Goal: Task Accomplishment & Management: Use online tool/utility

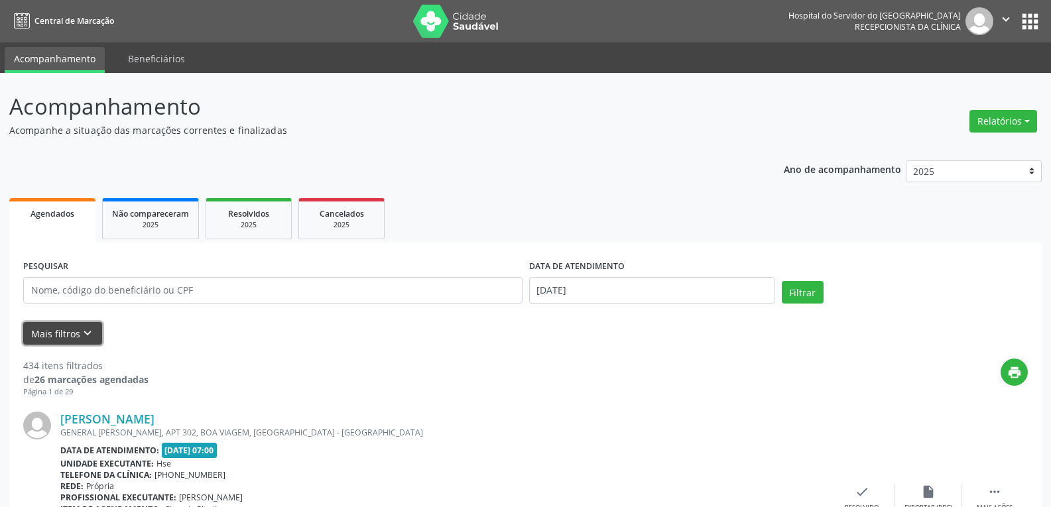
click at [77, 339] on button "Mais filtros keyboard_arrow_down" at bounding box center [62, 333] width 79 height 23
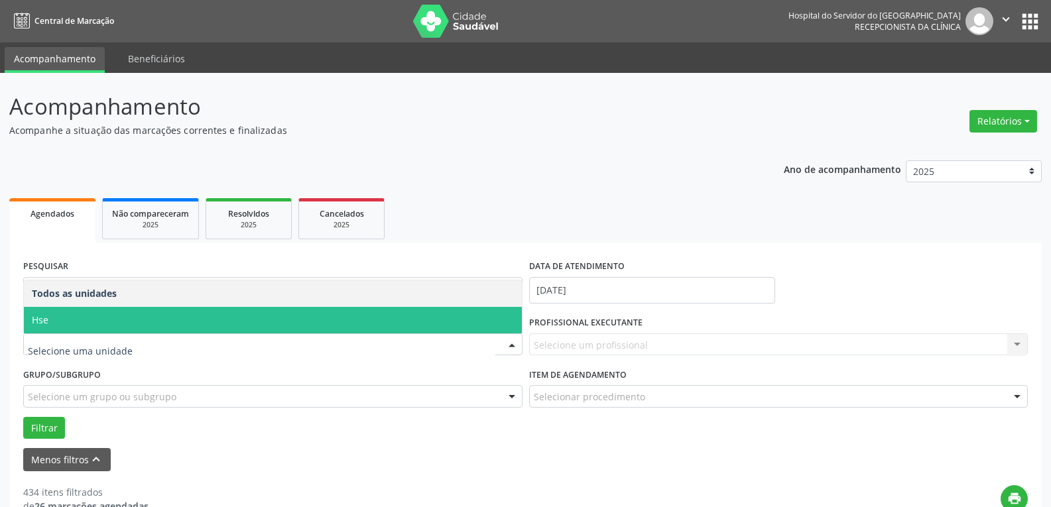
click at [118, 320] on span "Hse" at bounding box center [273, 320] width 498 height 27
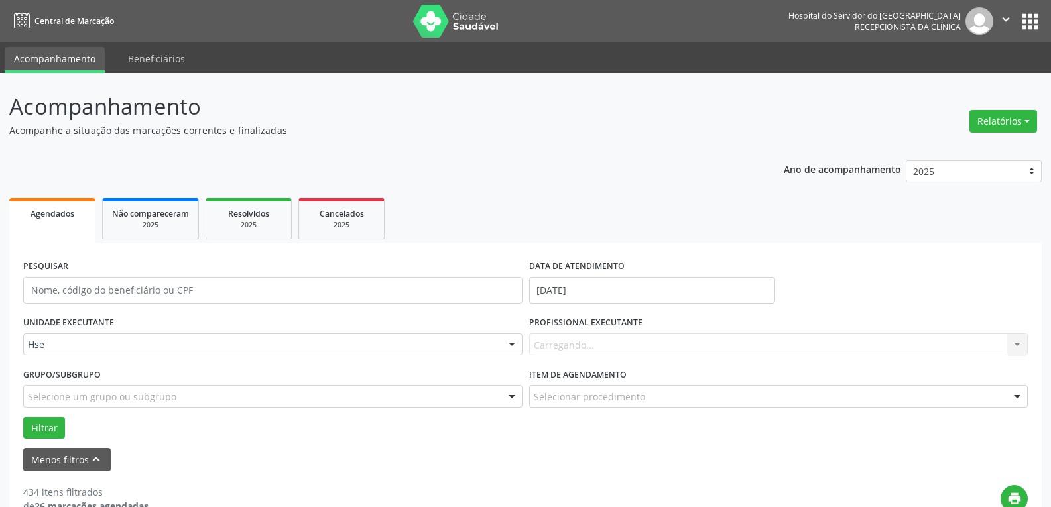
click at [613, 318] on label "PROFISSIONAL EXECUTANTE" at bounding box center [585, 323] width 113 height 21
click at [579, 332] on label "PROFISSIONAL EXECUTANTE" at bounding box center [585, 323] width 113 height 21
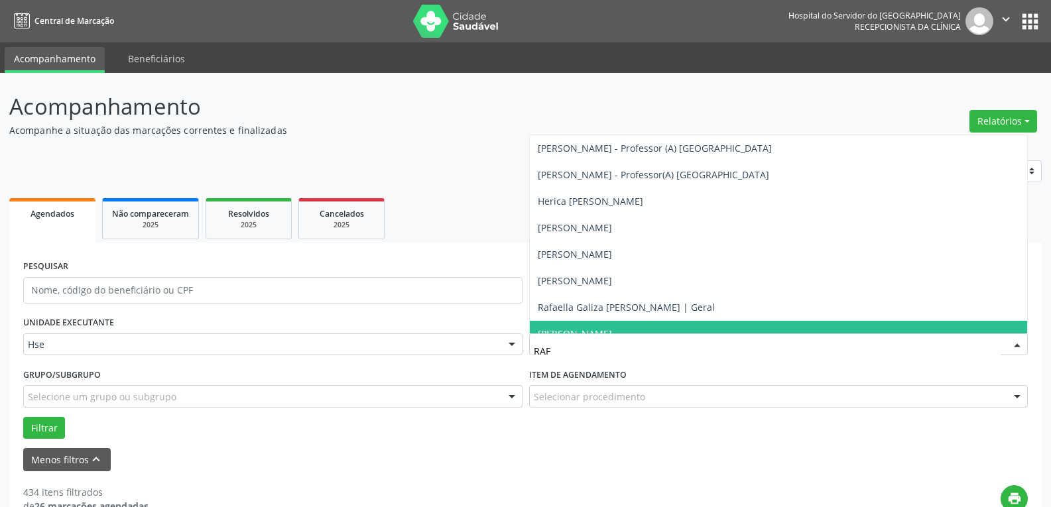
type input "RAFA"
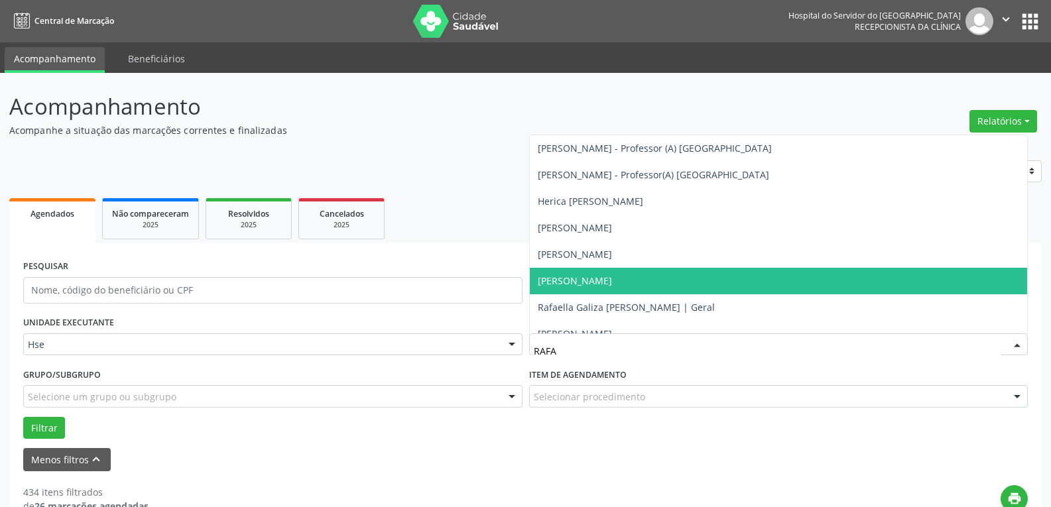
click at [582, 288] on span "[PERSON_NAME]" at bounding box center [779, 281] width 498 height 27
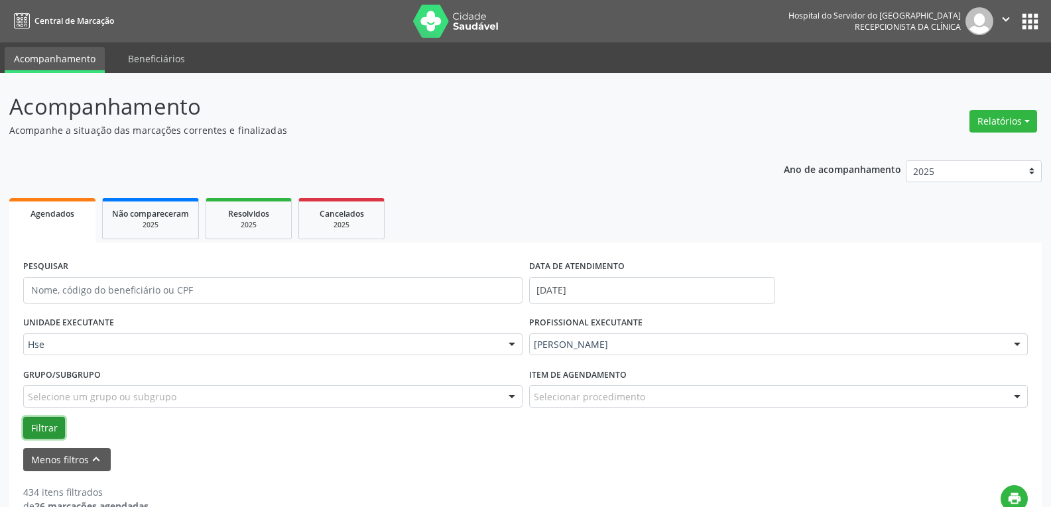
click at [43, 424] on button "Filtrar" at bounding box center [44, 428] width 42 height 23
click at [996, 122] on button "Relatórios" at bounding box center [1003, 121] width 68 height 23
click at [984, 144] on link "Agendamentos" at bounding box center [966, 150] width 143 height 19
select select "9"
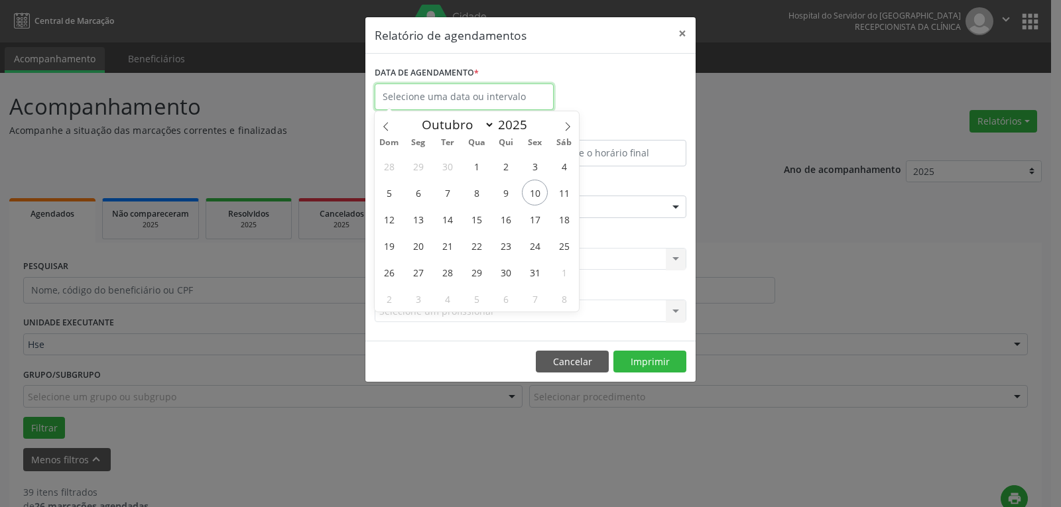
click at [480, 99] on input "text" at bounding box center [464, 97] width 179 height 27
click at [476, 219] on span "15" at bounding box center [477, 219] width 26 height 26
type input "[DATE]"
click at [507, 222] on span "16" at bounding box center [506, 219] width 26 height 26
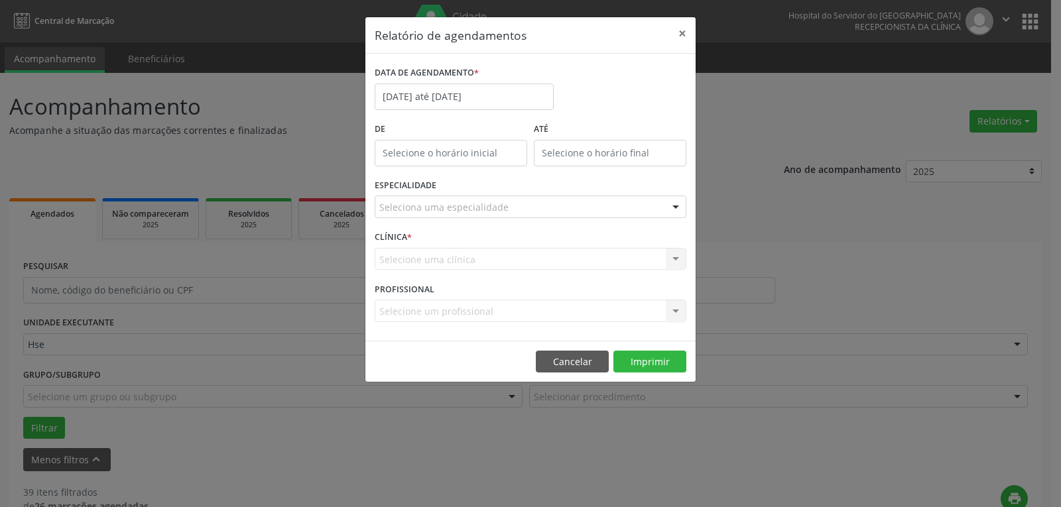
click at [507, 221] on div "ESPECIALIDADE Seleciona uma especialidade Todas as especialidades Alergologia A…" at bounding box center [530, 202] width 318 height 52
type input "12:00"
click at [458, 156] on input "12:00" at bounding box center [451, 153] width 153 height 27
click at [439, 185] on input "12" at bounding box center [425, 181] width 100 height 27
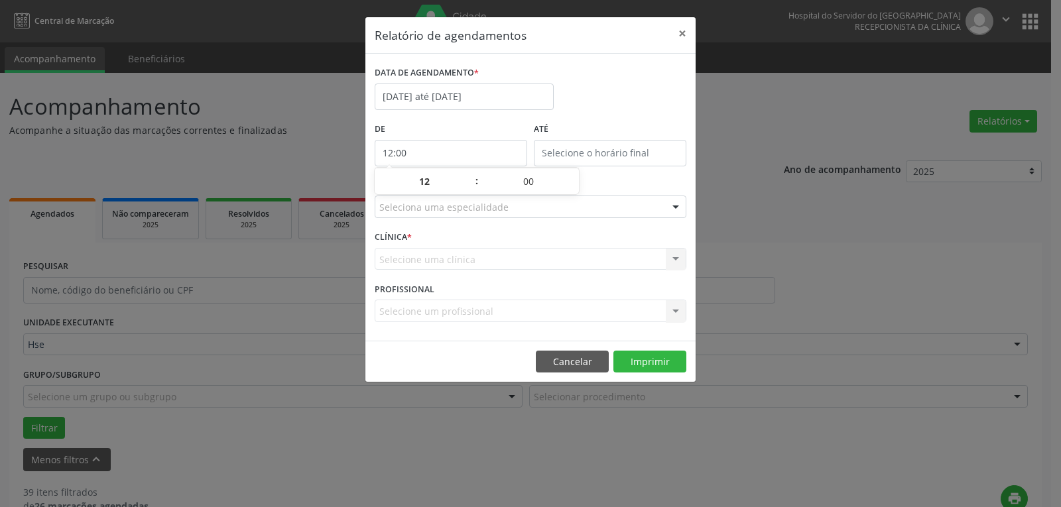
click at [819, 239] on div "Relatório de agendamentos × DATA DE AGENDAMENTO * [DATE] até [DATE] De 12:00 AT…" at bounding box center [530, 253] width 1061 height 507
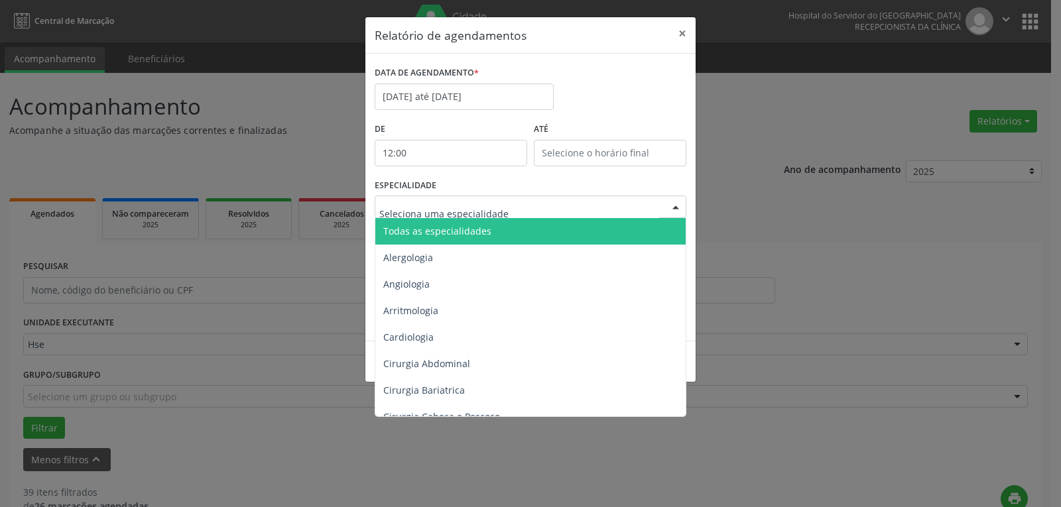
click at [635, 206] on div at bounding box center [531, 207] width 312 height 23
type input "NU"
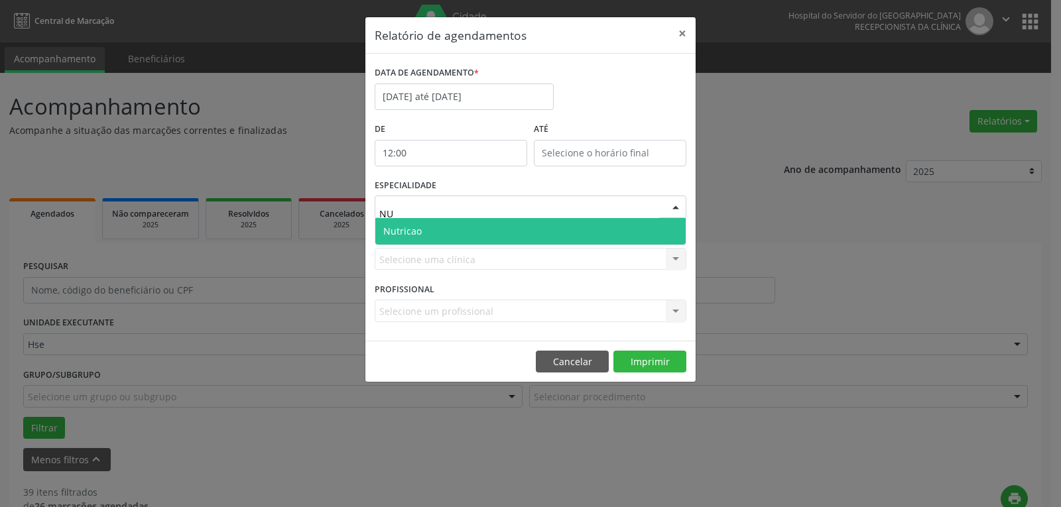
click at [564, 233] on span "Nutricao" at bounding box center [530, 231] width 310 height 27
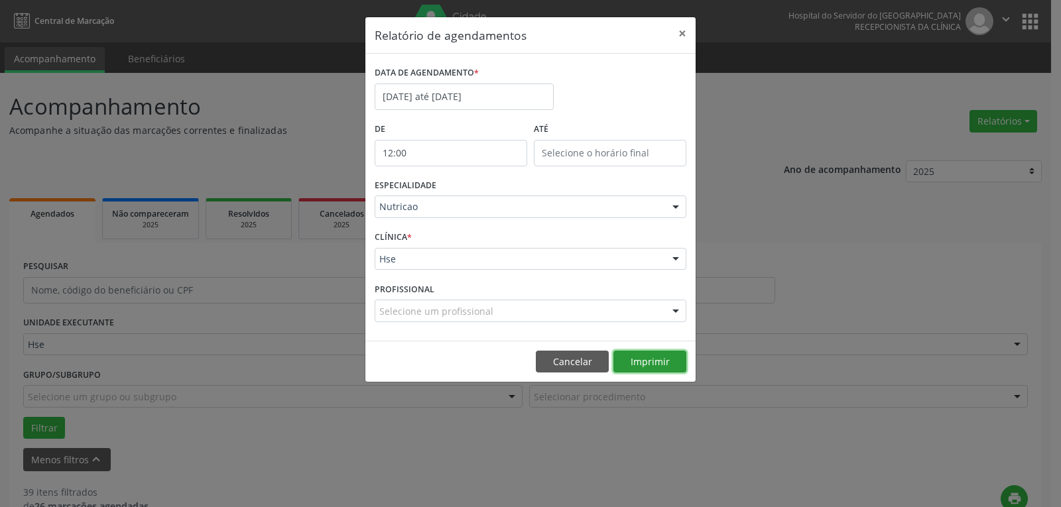
click at [656, 369] on button "Imprimir" at bounding box center [649, 362] width 73 height 23
click at [591, 369] on button "Cancelar" at bounding box center [572, 362] width 73 height 23
